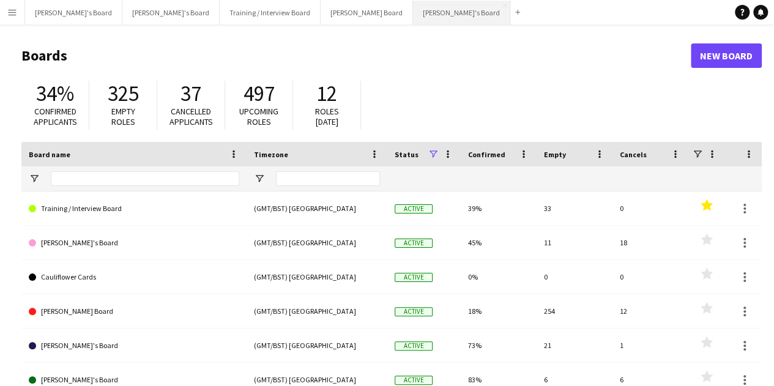
click at [413, 12] on button "[PERSON_NAME]'s Board Close" at bounding box center [461, 13] width 97 height 24
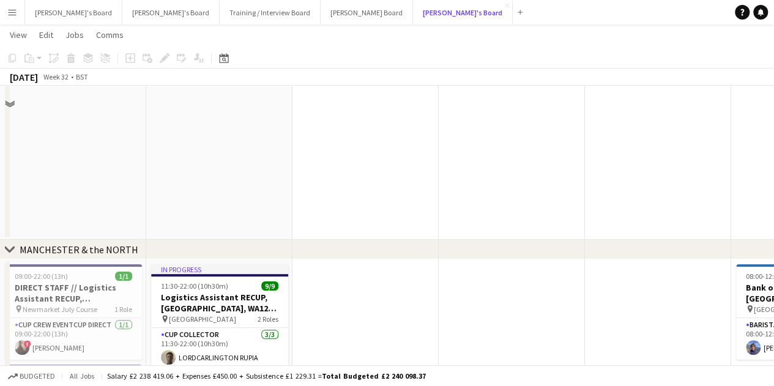
scroll to position [2509, 0]
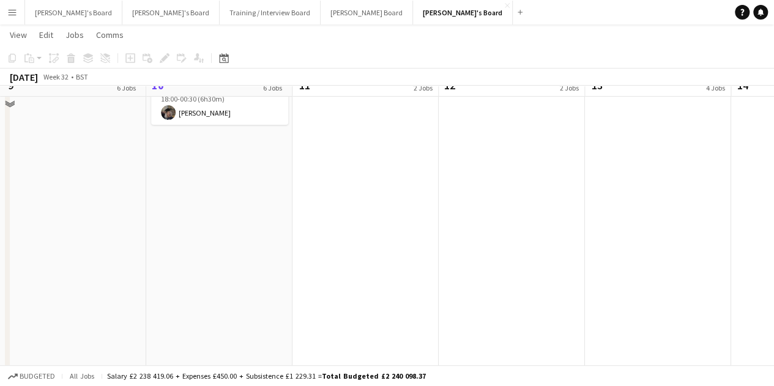
drag, startPoint x: 209, startPoint y: 285, endPoint x: 448, endPoint y: 334, distance: 244.2
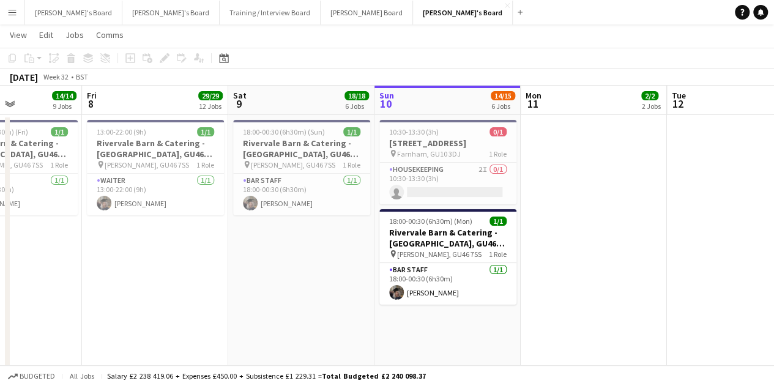
scroll to position [0, 0]
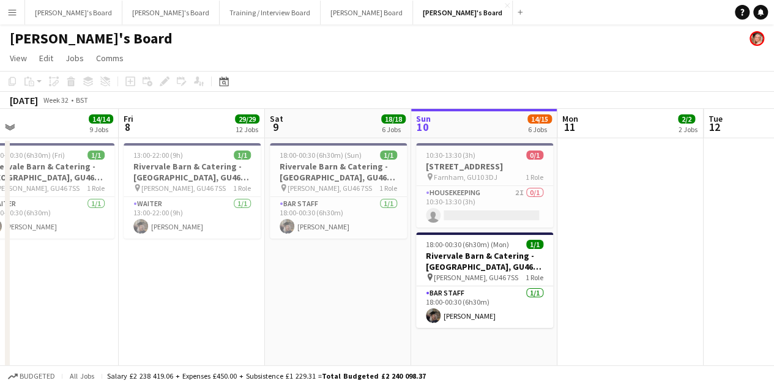
drag, startPoint x: 292, startPoint y: 308, endPoint x: 289, endPoint y: 315, distance: 8.0
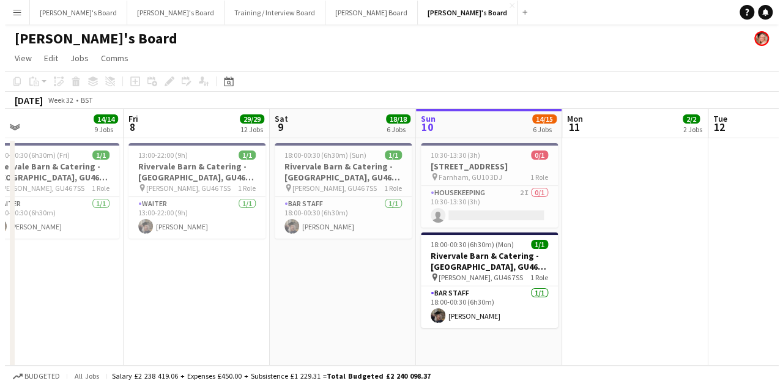
scroll to position [0, 333]
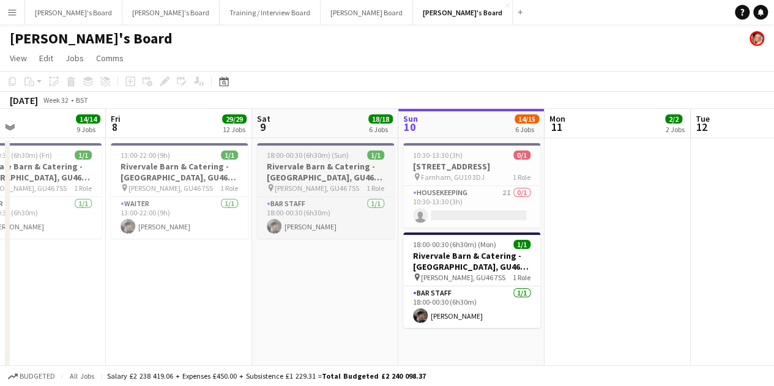
click at [371, 156] on span "1/1" at bounding box center [375, 155] width 17 height 9
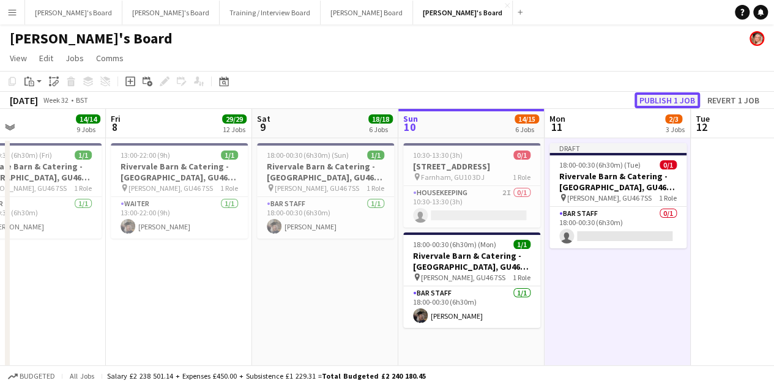
click at [676, 108] on button "Publish 1 job" at bounding box center [667, 100] width 65 height 16
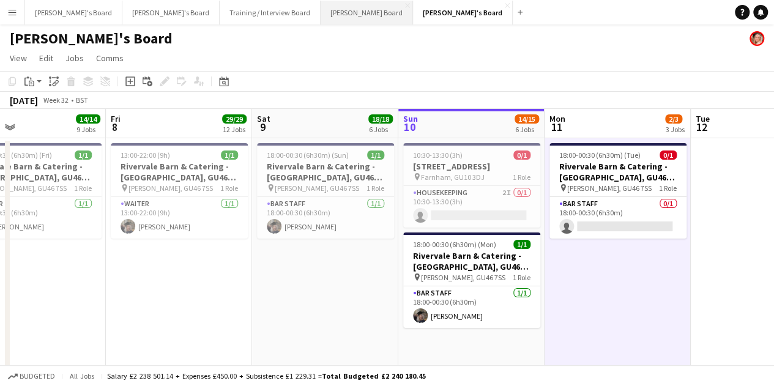
click at [321, 9] on button "[PERSON_NAME] Board Close" at bounding box center [367, 13] width 92 height 24
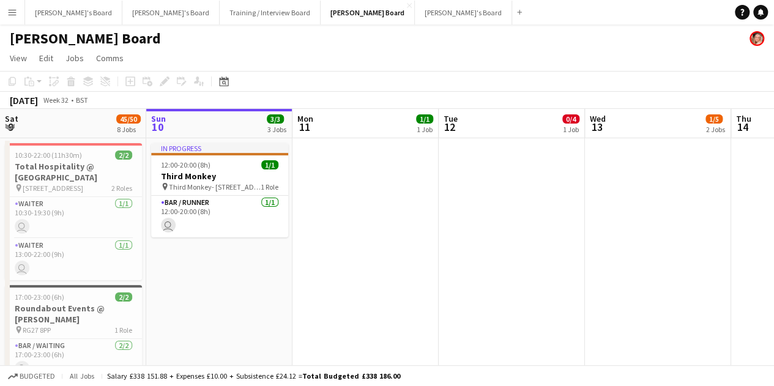
scroll to position [0, 364]
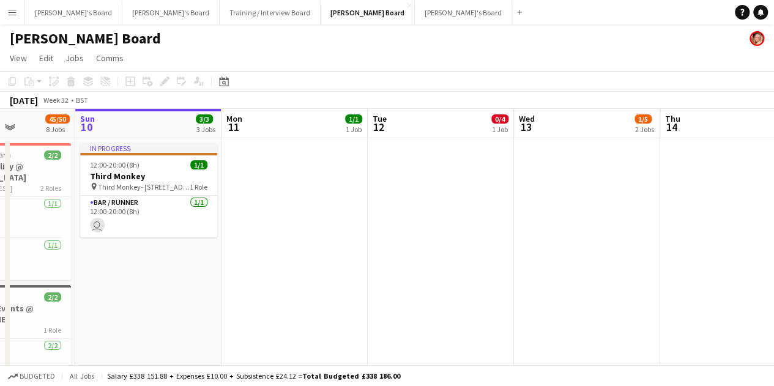
drag, startPoint x: 529, startPoint y: 254, endPoint x: 522, endPoint y: 254, distance: 7.3
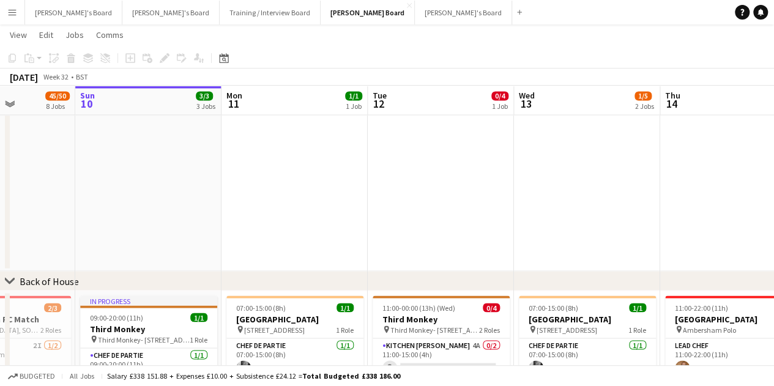
drag, startPoint x: 583, startPoint y: 279, endPoint x: 307, endPoint y: 228, distance: 280.0
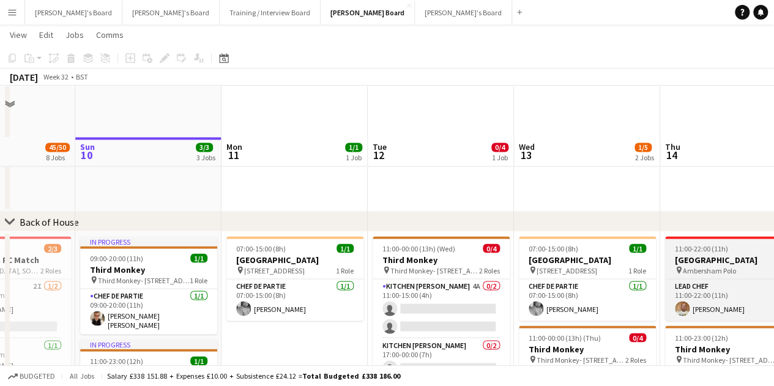
scroll to position [1102, 0]
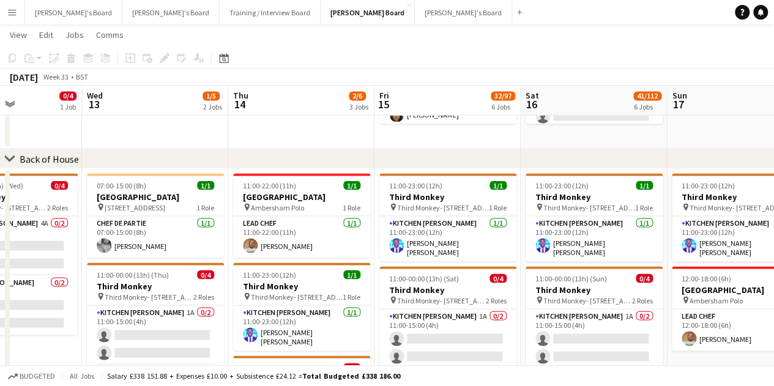
drag, startPoint x: 599, startPoint y: 221, endPoint x: 270, endPoint y: 188, distance: 330.3
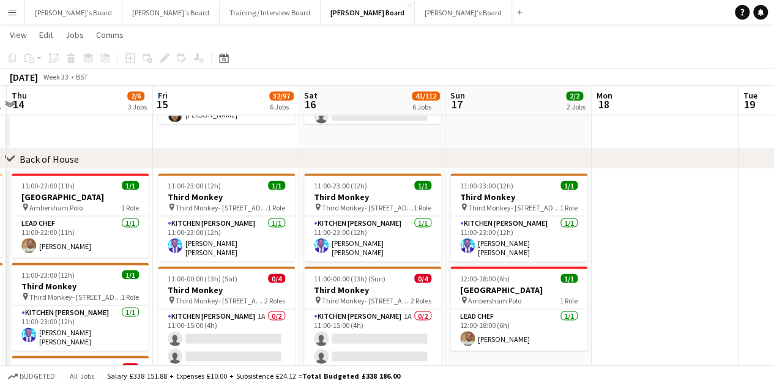
drag, startPoint x: 603, startPoint y: 318, endPoint x: 430, endPoint y: 293, distance: 174.4
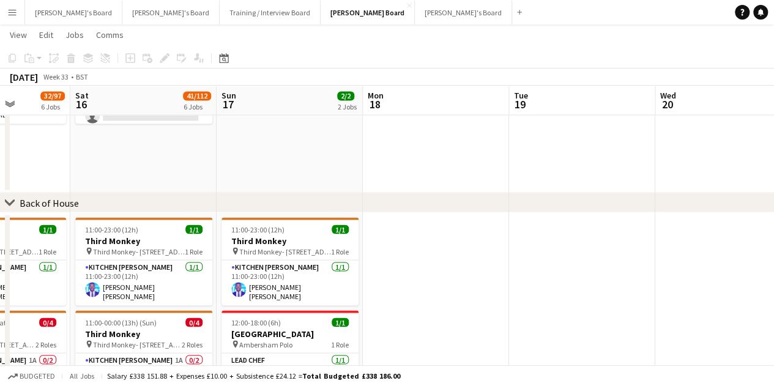
scroll to position [0, 474]
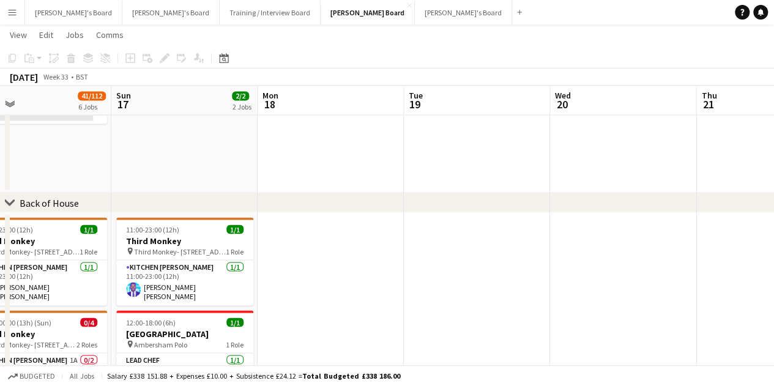
drag, startPoint x: 585, startPoint y: 304, endPoint x: 356, endPoint y: 264, distance: 233.0
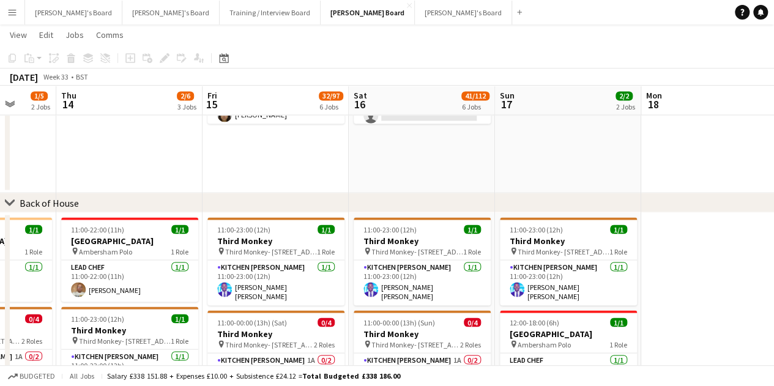
scroll to position [0, 350]
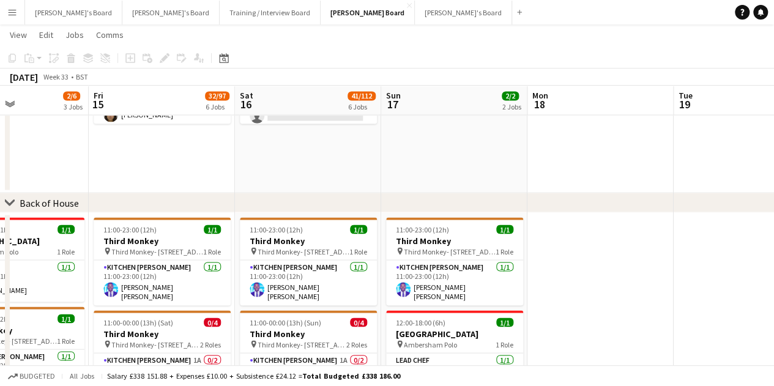
drag, startPoint x: 384, startPoint y: 278, endPoint x: 608, endPoint y: 297, distance: 224.8
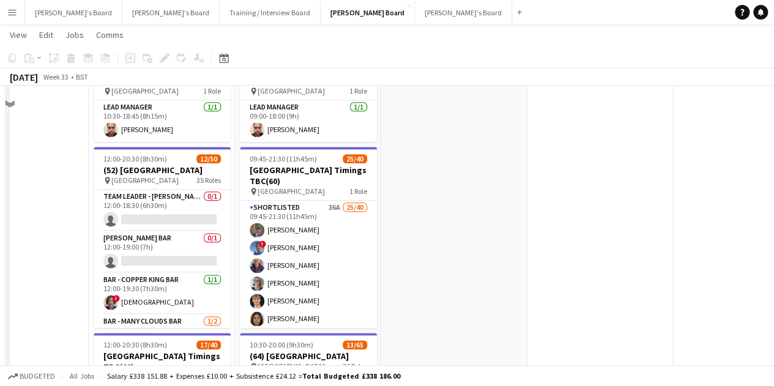
scroll to position [647, 0]
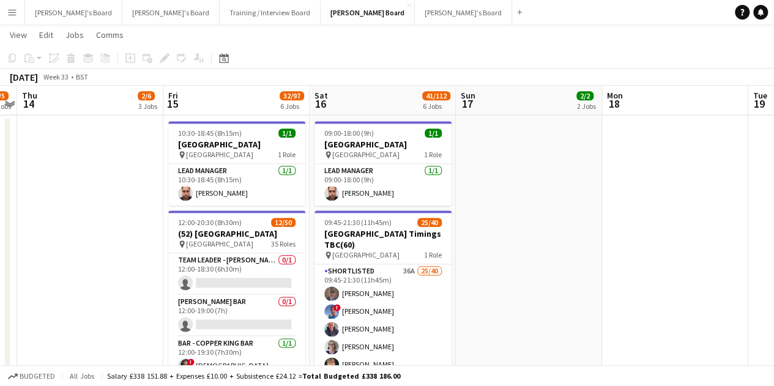
drag, startPoint x: 524, startPoint y: 300, endPoint x: 545, endPoint y: 297, distance: 21.7
click at [544, 297] on app-calendar-viewport "Tue 12 0/4 1 Job Wed 13 1/5 2 Jobs Thu 14 2/6 3 Jobs Fri 15 32/97 6 Jobs Sat 16…" at bounding box center [387, 219] width 774 height 1639
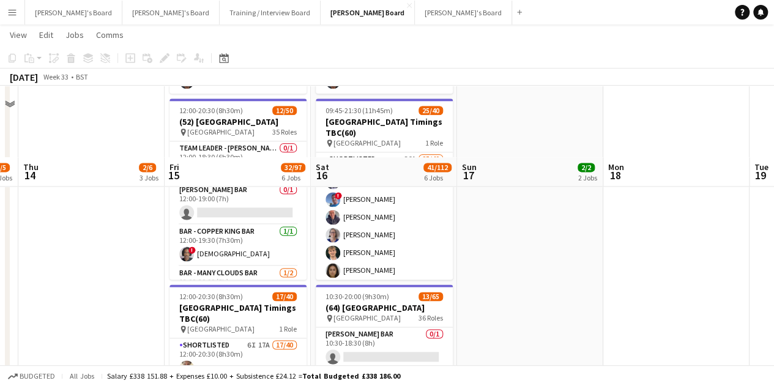
scroll to position [831, 0]
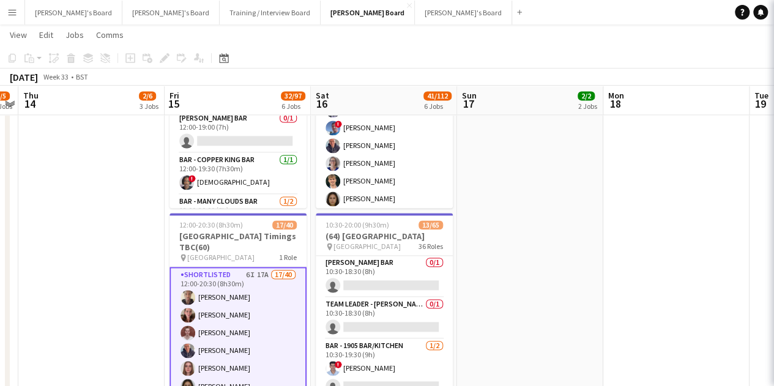
scroll to position [0, 274]
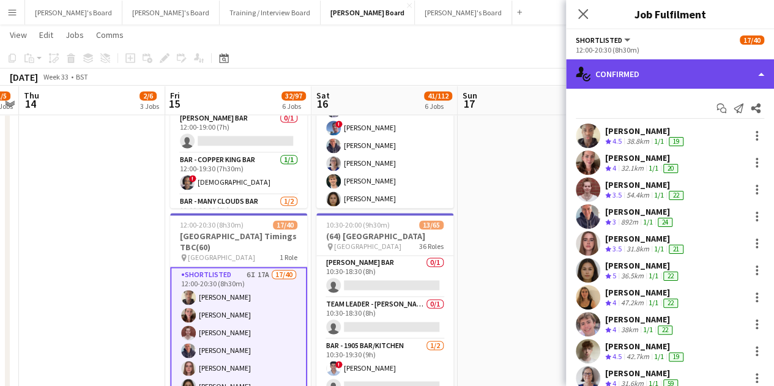
click at [660, 86] on div "single-neutral-actions-check-2 Confirmed" at bounding box center [670, 73] width 208 height 29
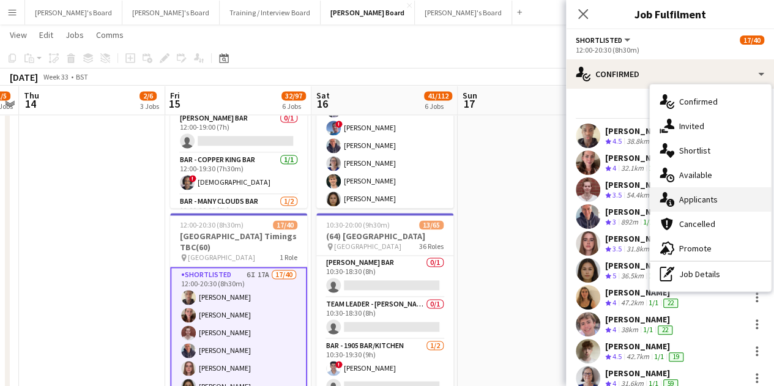
click at [714, 206] on div "single-neutral-actions-information Applicants" at bounding box center [710, 199] width 121 height 24
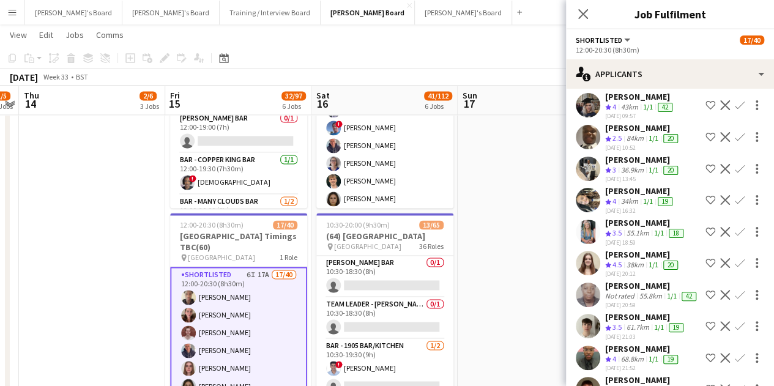
scroll to position [334, 0]
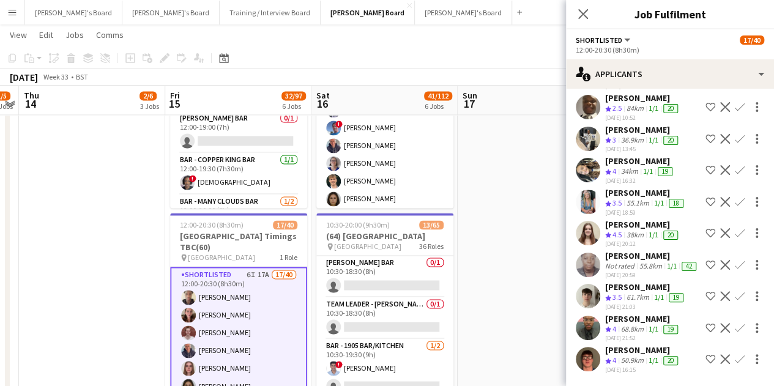
click at [735, 354] on app-icon "Confirm" at bounding box center [740, 359] width 10 height 10
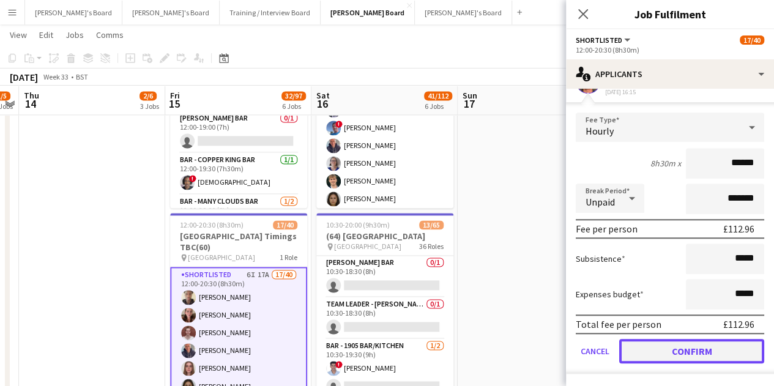
click at [693, 346] on button "Confirm" at bounding box center [691, 351] width 145 height 24
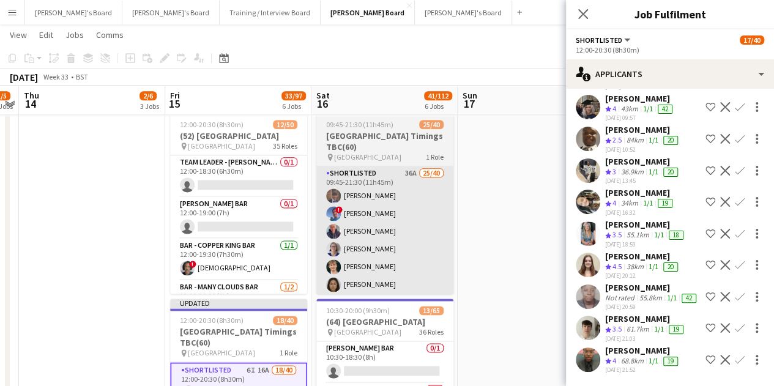
scroll to position [709, 0]
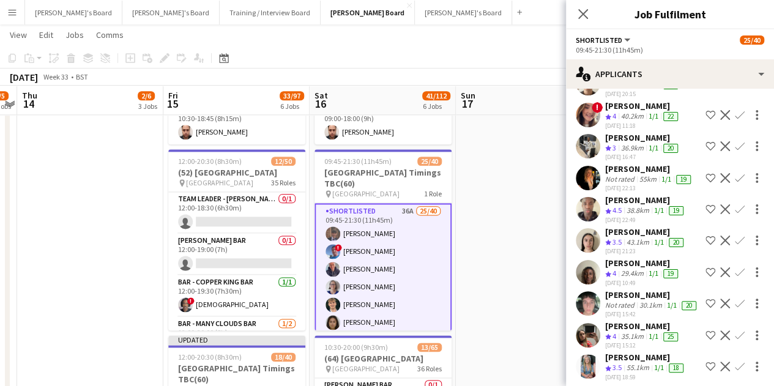
scroll to position [938, 0]
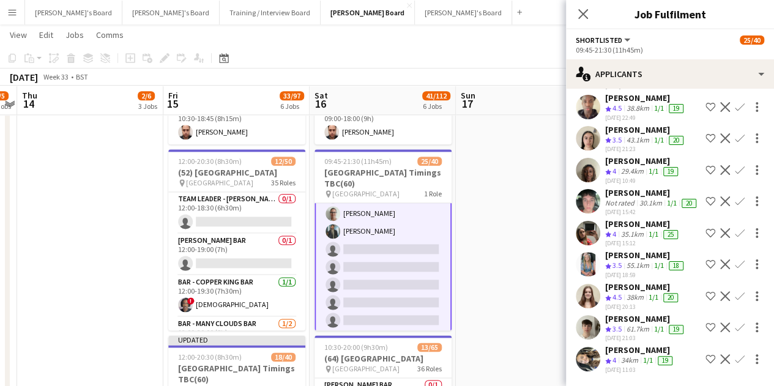
click at [383, 274] on app-card-role "Shortlisted 36A 25/40 09:45-21:30 (11h45m) [PERSON_NAME] ! [PERSON_NAME] [PERSO…" at bounding box center [383, 143] width 137 height 736
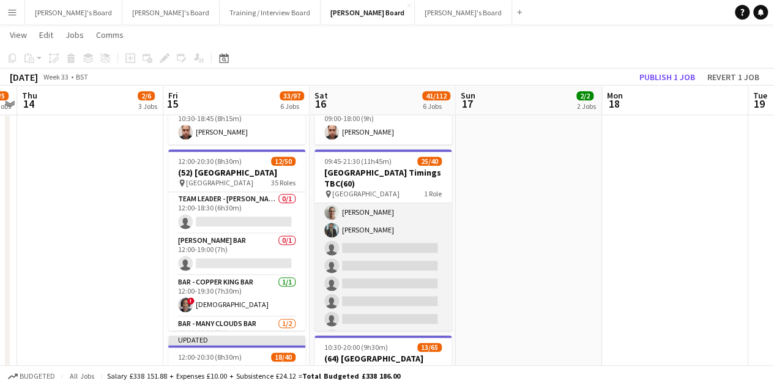
scroll to position [427, 0]
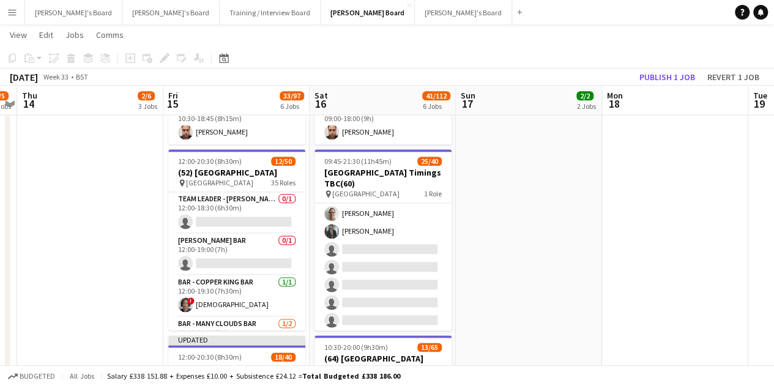
drag, startPoint x: 378, startPoint y: 275, endPoint x: 666, endPoint y: 124, distance: 325.5
click at [377, 276] on app-card-role "Shortlisted 36A 25/40 09:45-21:30 (11h45m) [PERSON_NAME] ! [PERSON_NAME] [PERSO…" at bounding box center [383, 143] width 137 height 734
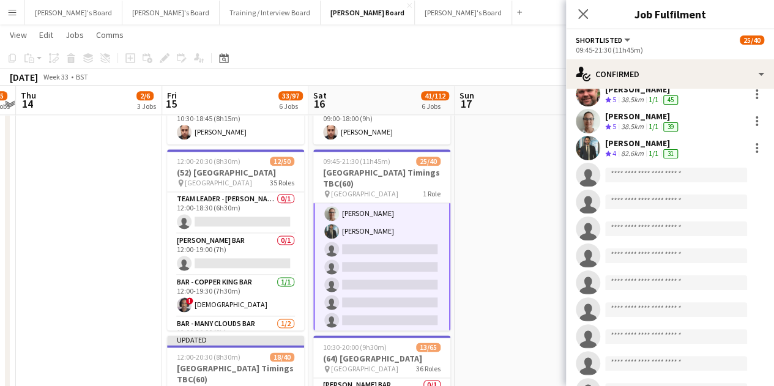
scroll to position [673, 0]
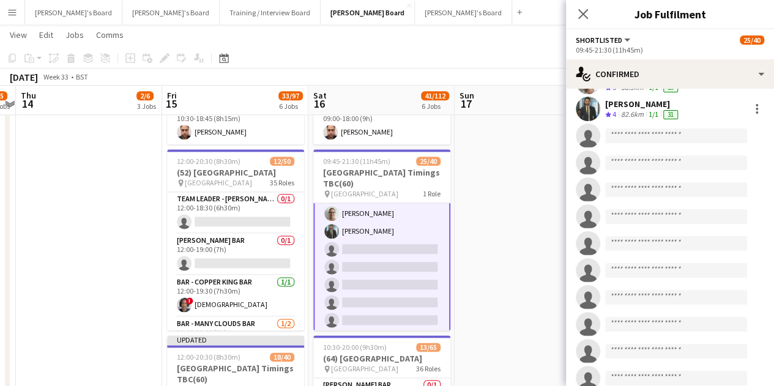
click at [607, 121] on div "[PERSON_NAME] Crew rating 4 82.6km 1/1 31" at bounding box center [670, 109] width 208 height 24
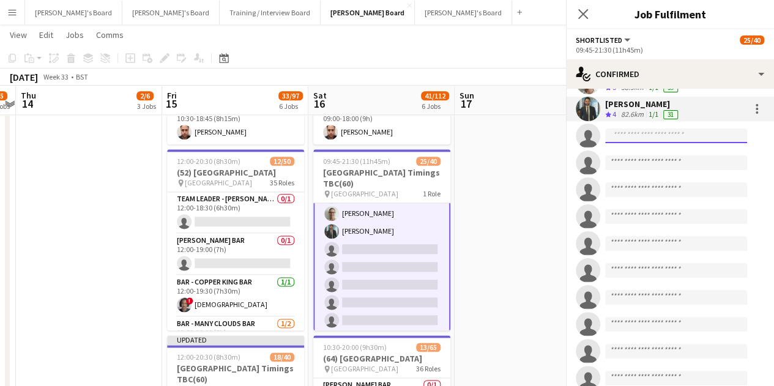
click at [620, 136] on input at bounding box center [676, 136] width 142 height 15
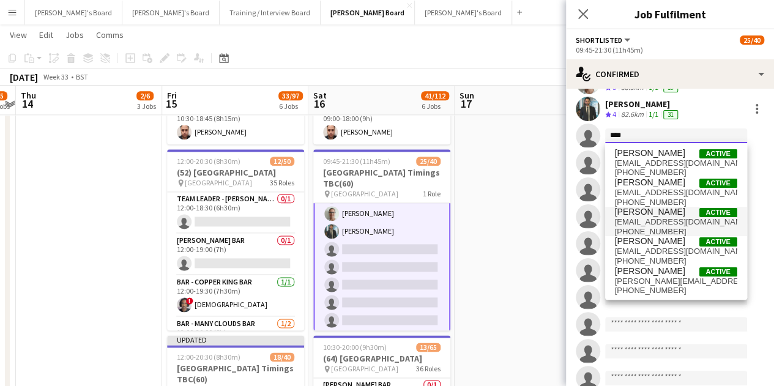
type input "****"
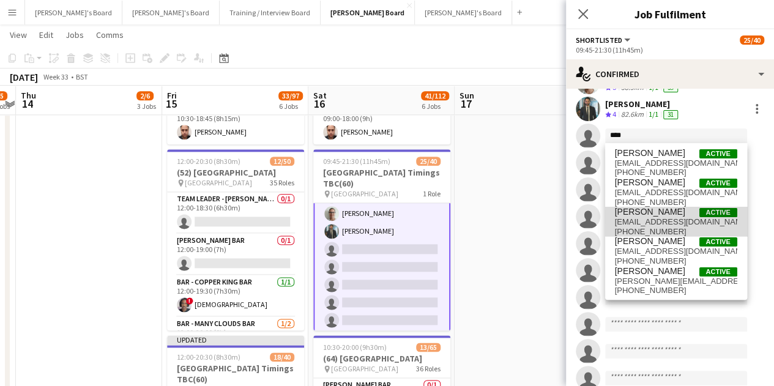
click at [679, 220] on span "[EMAIL_ADDRESS][DOMAIN_NAME]" at bounding box center [676, 222] width 122 height 10
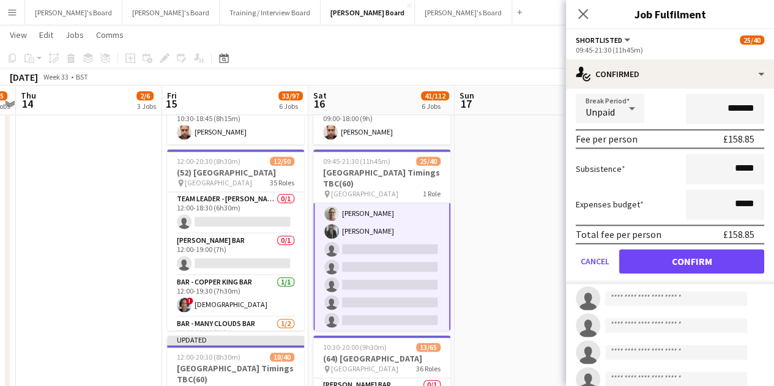
scroll to position [918, 0]
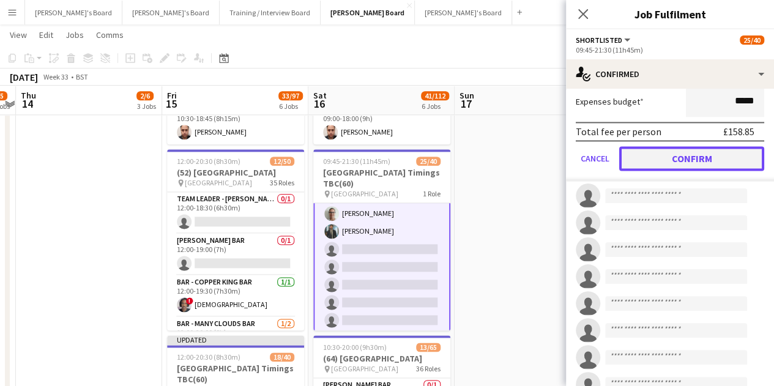
click at [677, 151] on button "Confirm" at bounding box center [691, 158] width 145 height 24
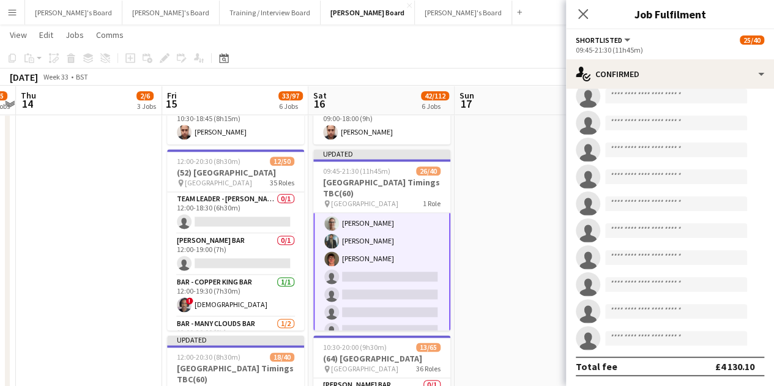
scroll to position [847, 0]
drag, startPoint x: 472, startPoint y: 188, endPoint x: 485, endPoint y: 184, distance: 13.0
click at [471, 188] on app-date-cell at bounding box center [528, 320] width 146 height 531
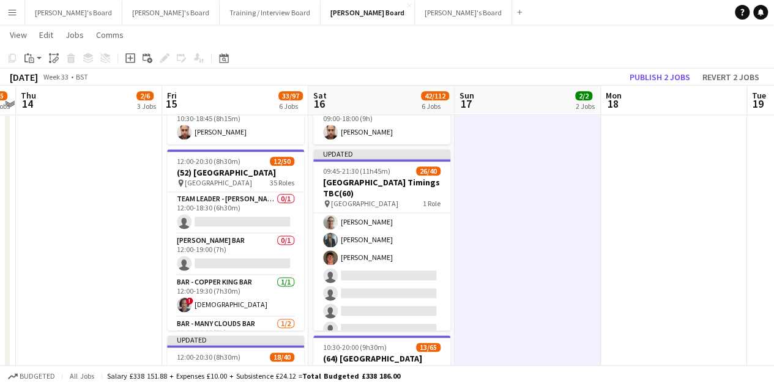
scroll to position [427, 0]
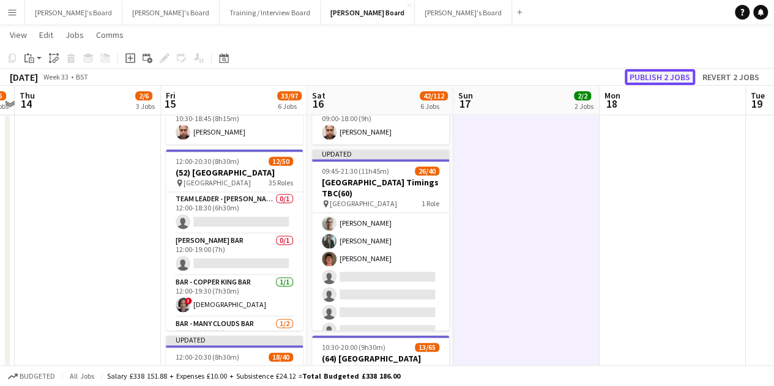
click at [679, 78] on button "Publish 2 jobs" at bounding box center [660, 77] width 70 height 16
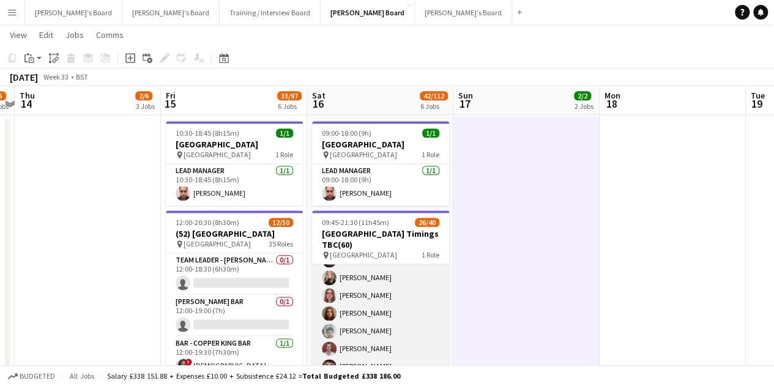
scroll to position [244, 0]
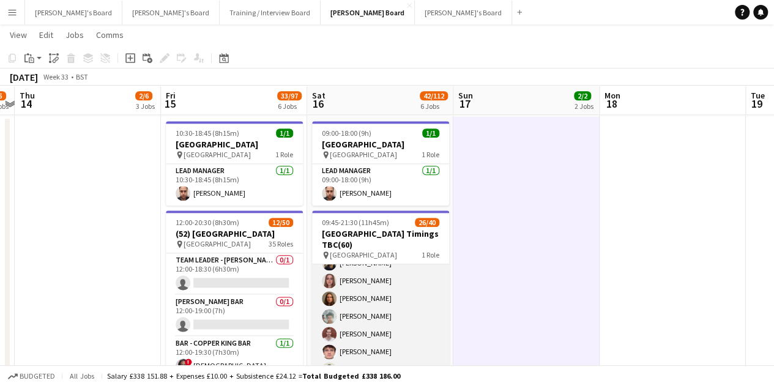
click at [400, 325] on app-card-role "Shortlisted 36A 26/40 09:45-21:30 (11h45m) [PERSON_NAME] ! [PERSON_NAME] [PERSO…" at bounding box center [380, 388] width 137 height 734
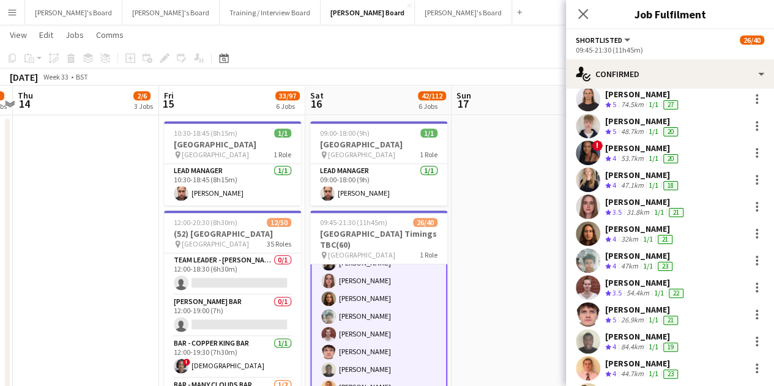
scroll to position [306, 0]
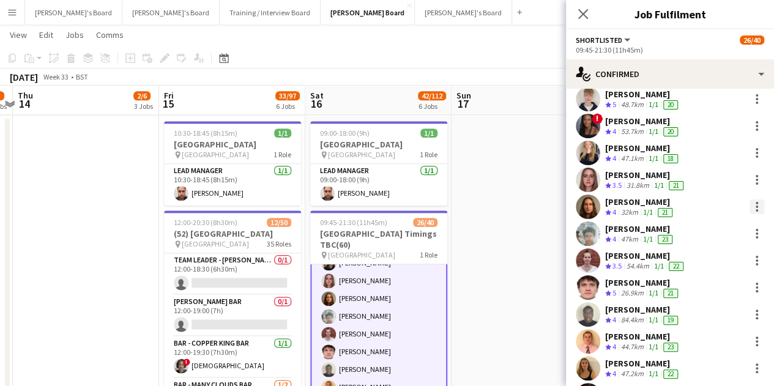
click at [750, 205] on div at bounding box center [757, 207] width 15 height 15
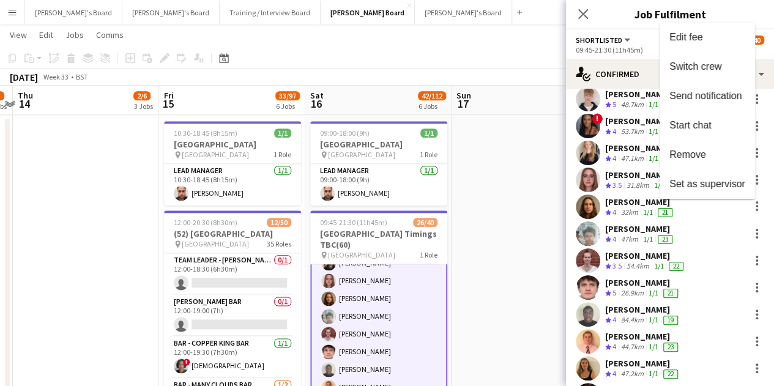
click at [509, 229] on div at bounding box center [387, 193] width 774 height 386
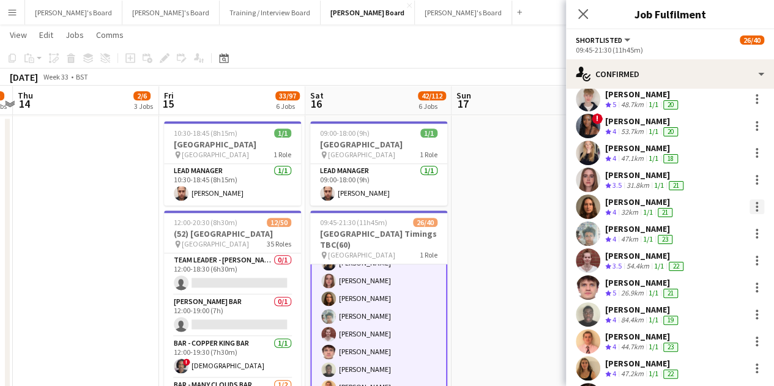
click at [750, 207] on div at bounding box center [757, 207] width 15 height 15
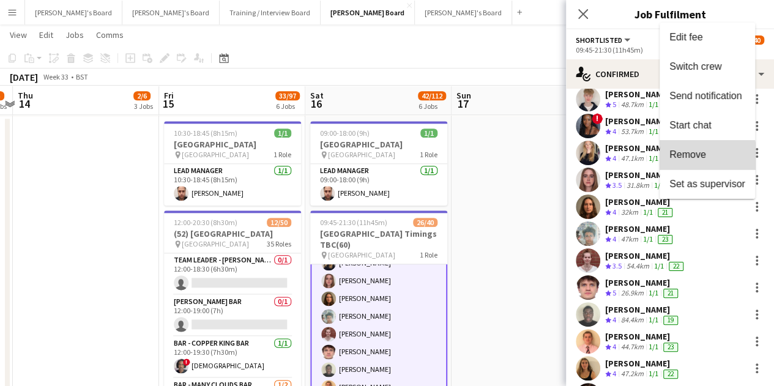
click at [685, 163] on button "Remove" at bounding box center [707, 154] width 95 height 29
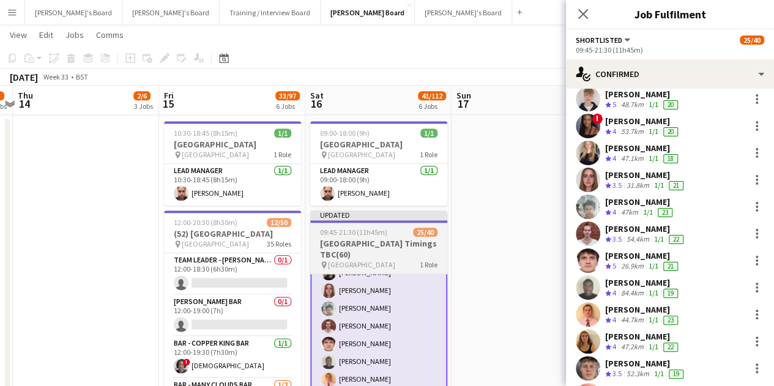
click at [432, 228] on span "25/40" at bounding box center [425, 232] width 24 height 9
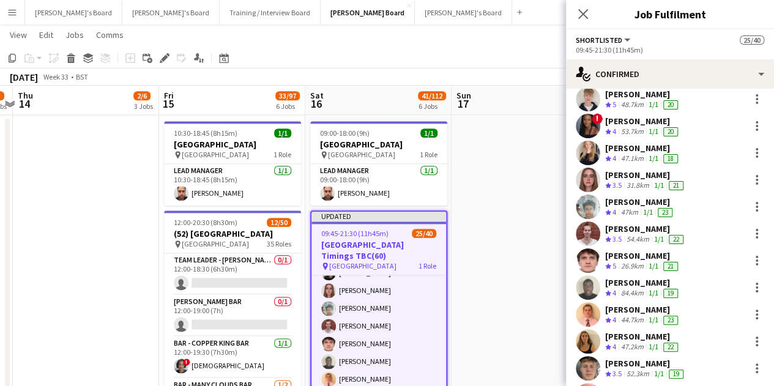
scroll to position [244, 0]
click at [514, 195] on app-calendar-viewport "Tue 12 0/4 1 Job Wed 13 1/5 2 Jobs Thu 14 2/6 3 Jobs Fri 15 33/97 6 Jobs Sat 16…" at bounding box center [387, 219] width 774 height 1639
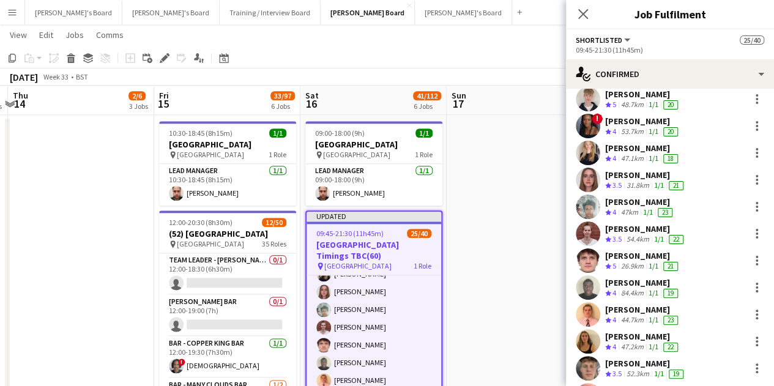
click at [488, 146] on app-date-cell at bounding box center [520, 381] width 146 height 531
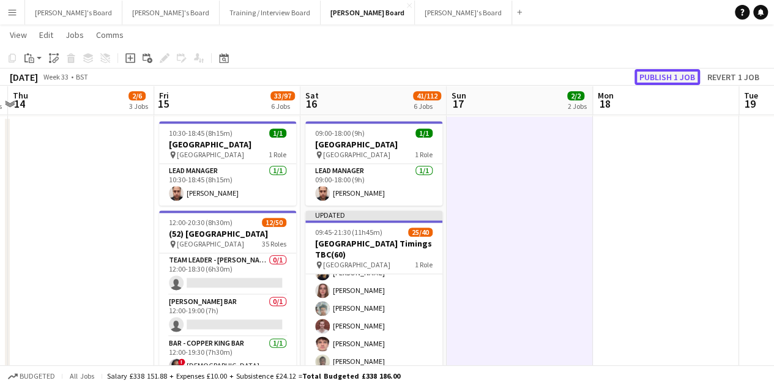
click at [680, 74] on button "Publish 1 job" at bounding box center [667, 77] width 65 height 16
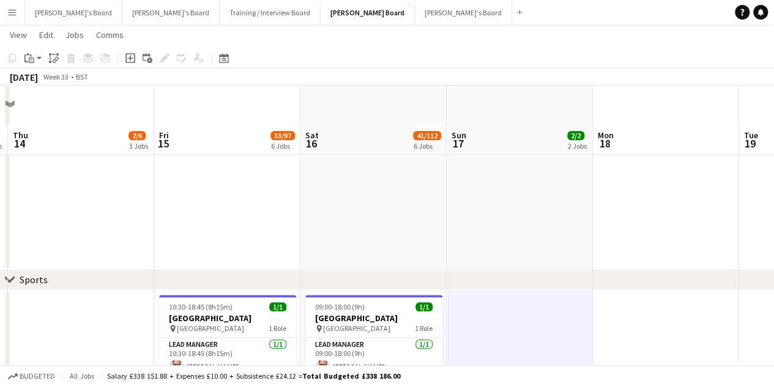
scroll to position [464, 0]
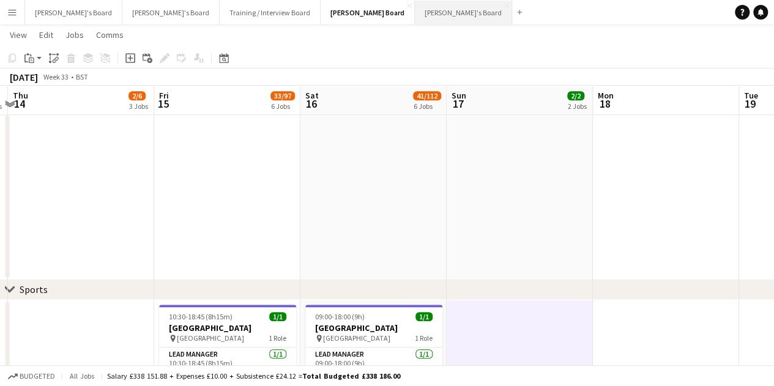
click at [415, 8] on button "[PERSON_NAME]'s Board Close" at bounding box center [463, 13] width 97 height 24
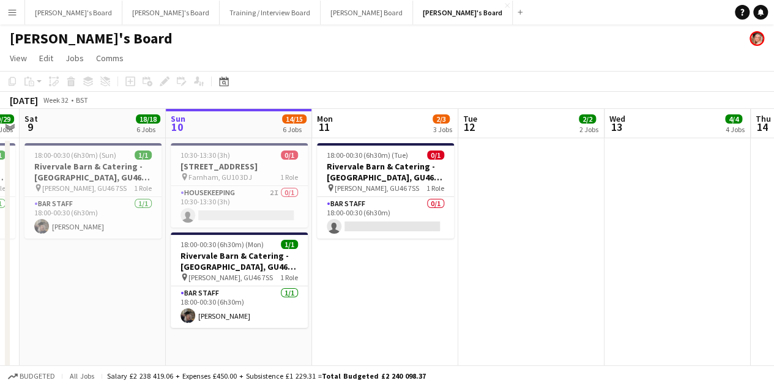
scroll to position [0, 390]
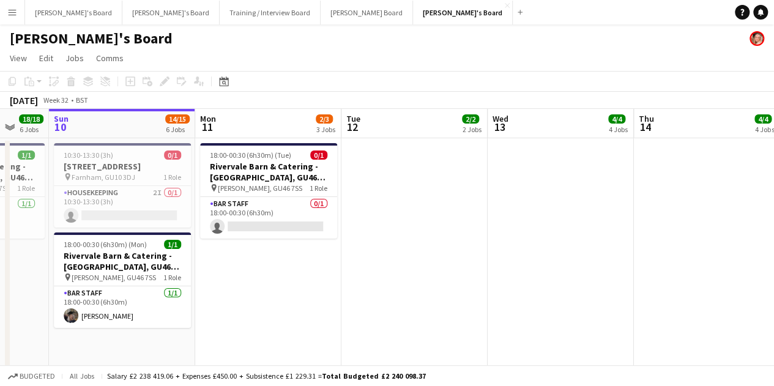
drag, startPoint x: 412, startPoint y: 293, endPoint x: 458, endPoint y: 292, distance: 45.3
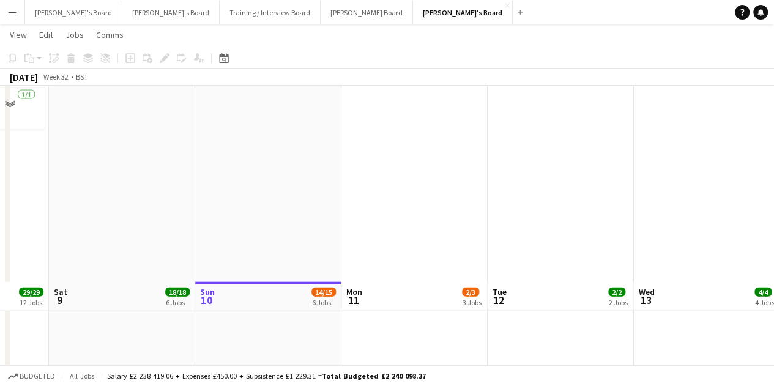
scroll to position [1163, 0]
